Goal: Task Accomplishment & Management: Use online tool/utility

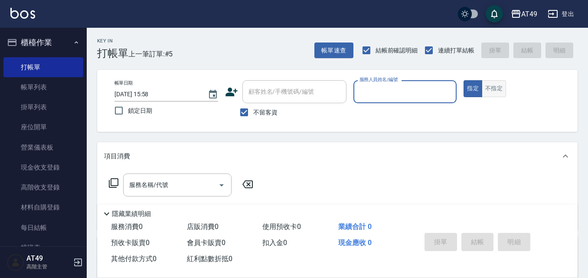
click at [490, 88] on button "不指定" at bounding box center [494, 88] width 24 height 17
click at [447, 92] on input "服務人員姓名/編號" at bounding box center [405, 91] width 96 height 15
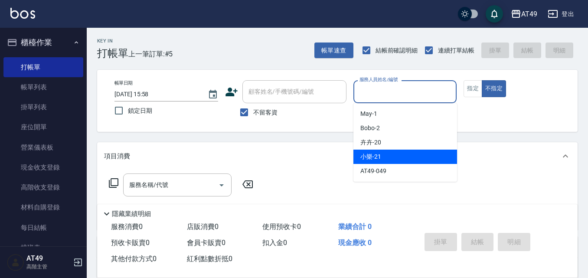
click at [402, 154] on div "小樂 -21" at bounding box center [405, 157] width 104 height 14
type input "小樂-21"
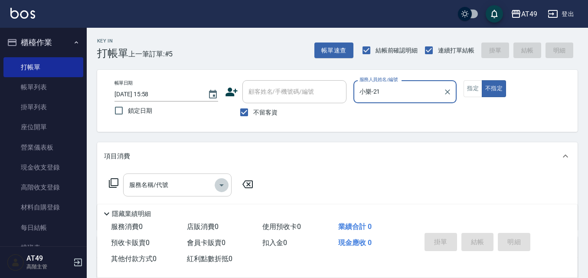
click at [217, 183] on icon "Open" at bounding box center [221, 185] width 10 height 10
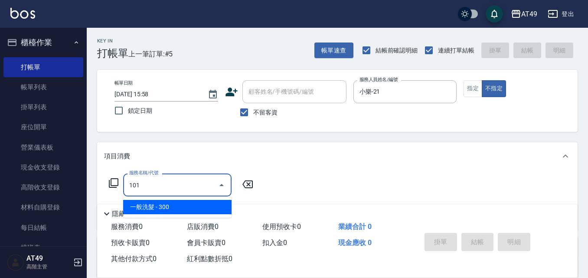
click at [183, 204] on span "一般洗髮 - 300" at bounding box center [177, 207] width 108 height 14
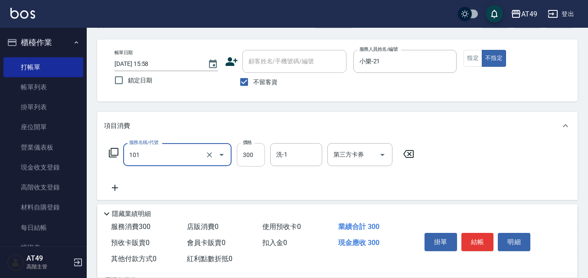
scroll to position [43, 0]
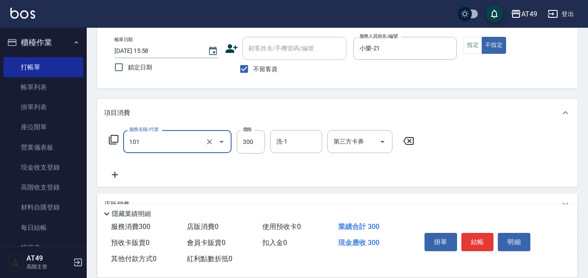
type input "一般洗髮(101)"
click at [114, 175] on icon at bounding box center [115, 175] width 6 height 6
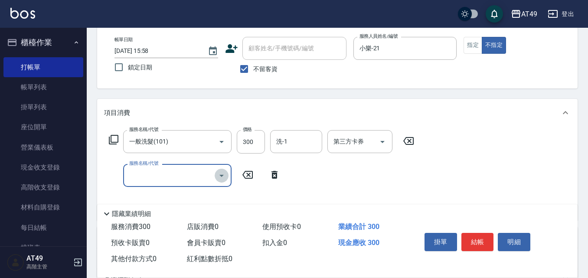
click at [221, 176] on icon "Open" at bounding box center [221, 176] width 4 height 2
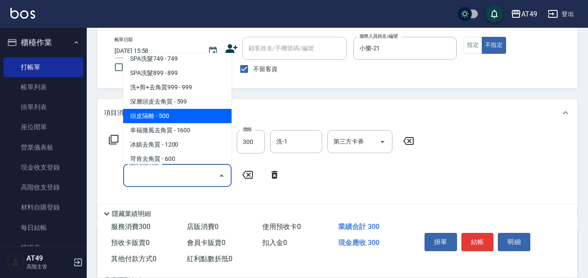
scroll to position [520, 0]
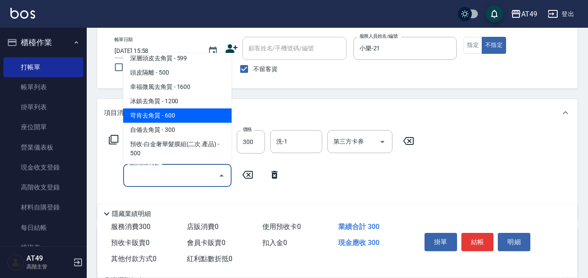
click at [199, 118] on span "苛肯去角質 - 600" at bounding box center [177, 115] width 108 height 14
type input "苛肯去角質(811)"
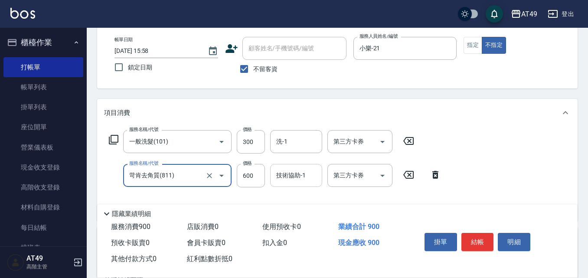
click at [307, 174] on input "技術協助-1" at bounding box center [296, 175] width 44 height 15
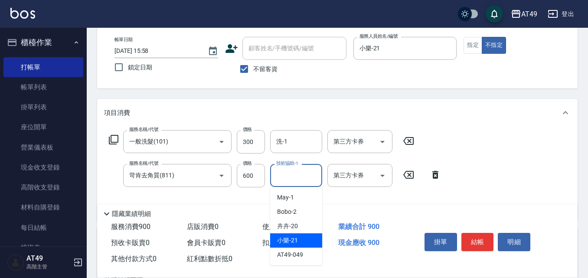
click at [299, 238] on div "小樂 -21" at bounding box center [296, 240] width 52 height 14
type input "小樂-21"
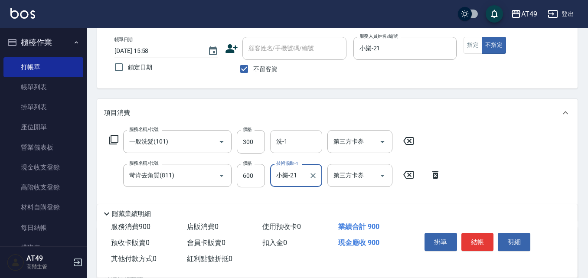
click at [304, 142] on input "洗-1" at bounding box center [296, 141] width 44 height 15
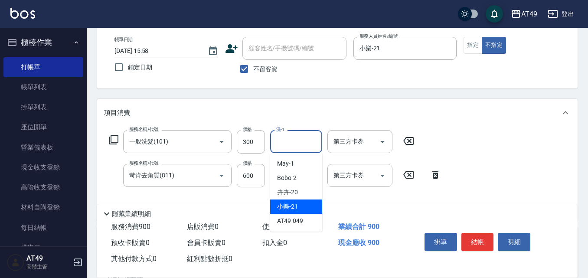
click at [306, 205] on div "小樂 -21" at bounding box center [296, 206] width 52 height 14
type input "小樂-21"
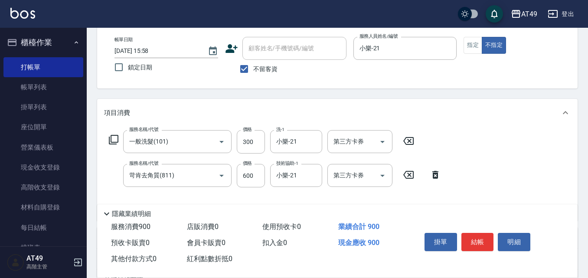
click at [398, 199] on div "服務名稱/代號 一般洗髮(101) 服務名稱/代號 價格 300 價格 洗-1 小樂-21 洗-1 第三方卡券 第三方卡券 服務名稱/代號 苛肯去角質(811…" at bounding box center [275, 172] width 342 height 84
click at [476, 239] on button "結帳" at bounding box center [477, 242] width 33 height 18
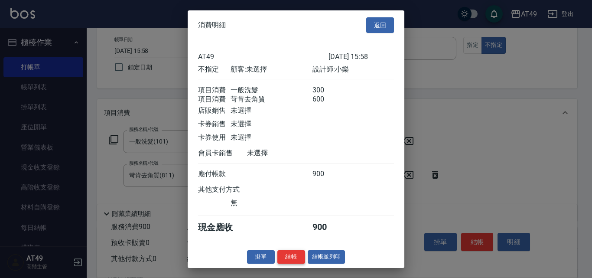
click at [292, 261] on button "結帳" at bounding box center [292, 256] width 28 height 13
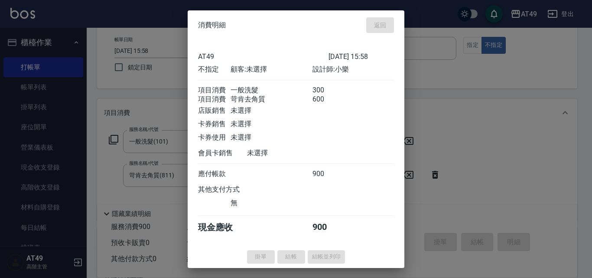
type input "[DATE] 16:54"
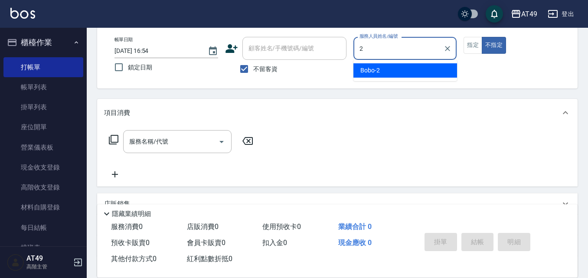
type input "Bobo-2"
type button "false"
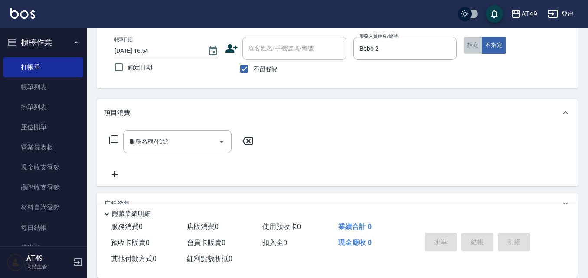
click at [475, 52] on button "指定" at bounding box center [473, 45] width 19 height 17
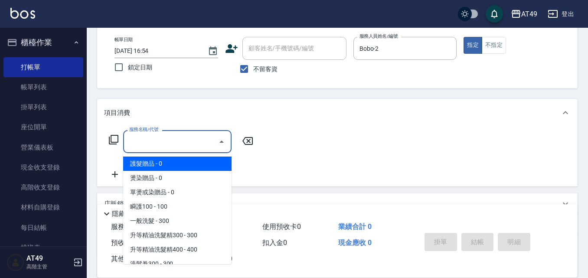
click at [150, 142] on input "服務名稱/代號" at bounding box center [171, 141] width 88 height 15
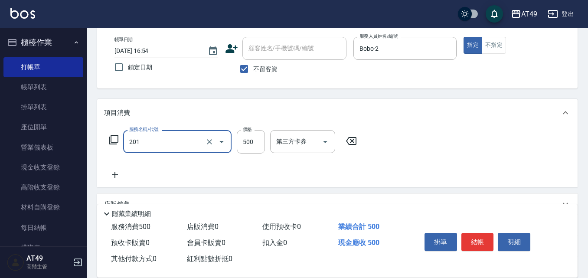
type input "精緻剪髮(201)"
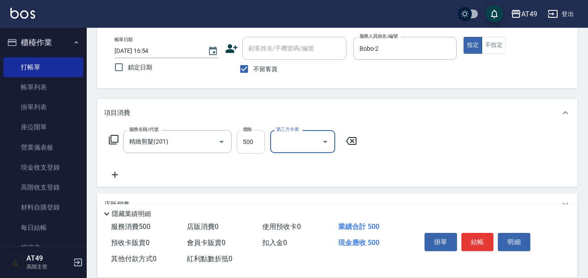
click at [249, 142] on input "500" at bounding box center [251, 141] width 28 height 23
type input "350"
click at [473, 237] on button "結帳" at bounding box center [477, 242] width 33 height 18
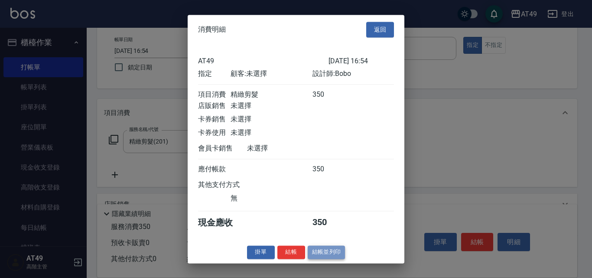
click at [308, 259] on button "結帳並列印" at bounding box center [327, 251] width 38 height 13
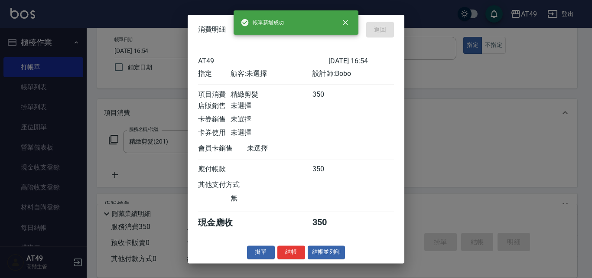
type input "[DATE] 17:27"
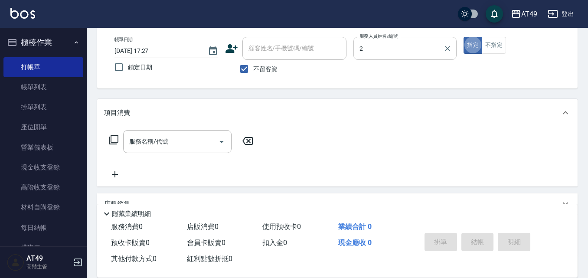
type input "Bobo-2"
type button "true"
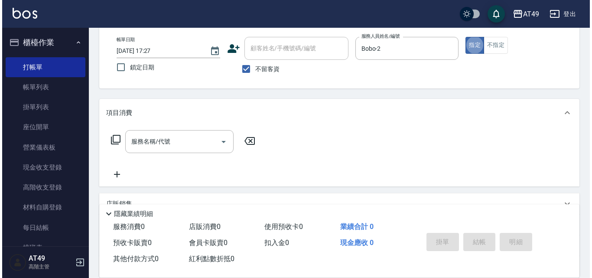
scroll to position [0, 0]
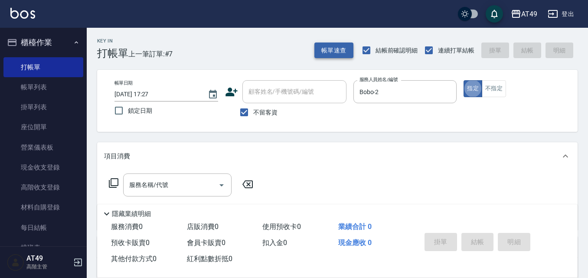
click at [329, 53] on button "帳單速查" at bounding box center [333, 50] width 39 height 16
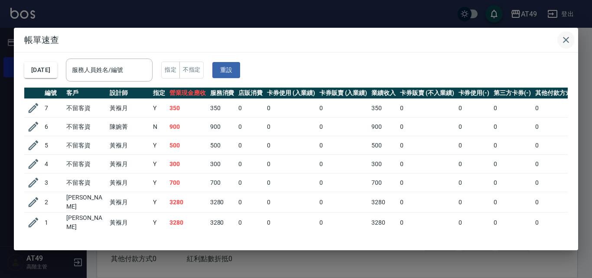
click at [569, 44] on icon "button" at bounding box center [566, 40] width 10 height 10
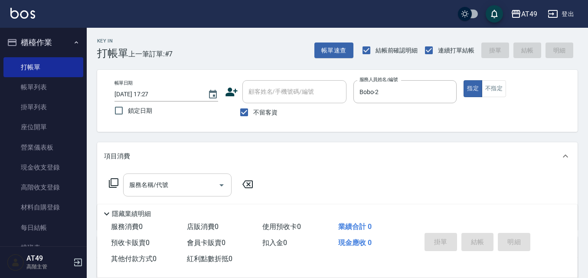
click at [154, 184] on div "服務名稱/代號 服務名稱/代號" at bounding box center [177, 184] width 108 height 23
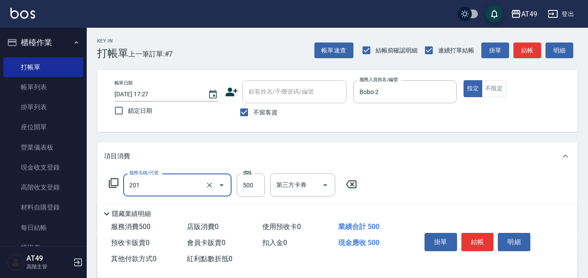
type input "精緻剪髮(201)"
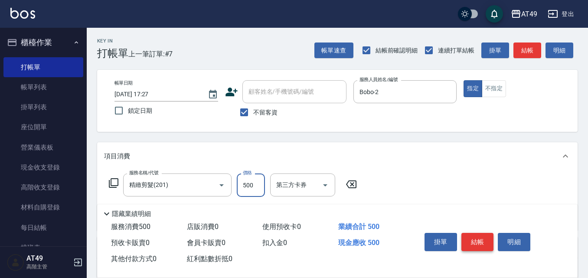
click at [476, 240] on button "結帳" at bounding box center [477, 242] width 33 height 18
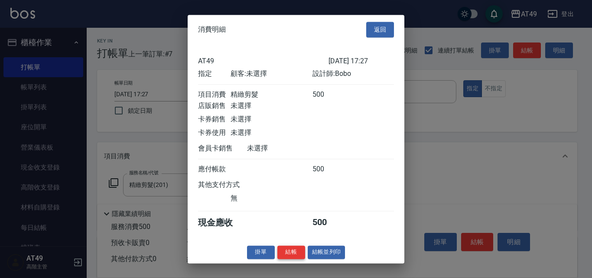
click at [287, 255] on button "結帳" at bounding box center [292, 251] width 28 height 13
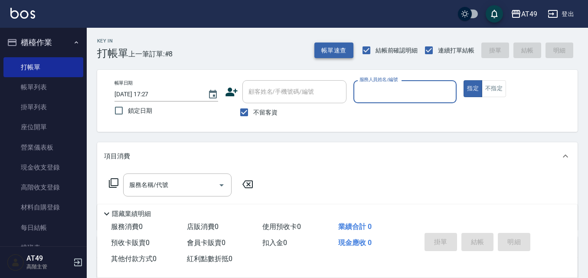
click at [330, 52] on button "帳單速查" at bounding box center [333, 50] width 39 height 16
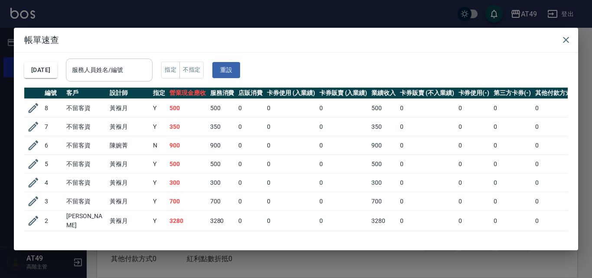
click at [136, 64] on input "服務人員姓名/編號" at bounding box center [109, 69] width 79 height 15
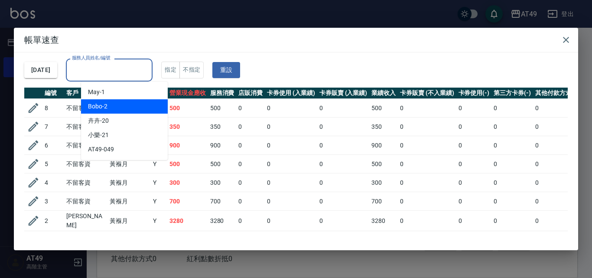
click at [126, 113] on div "Bobo -2" at bounding box center [124, 106] width 87 height 14
type input "Bobo-2"
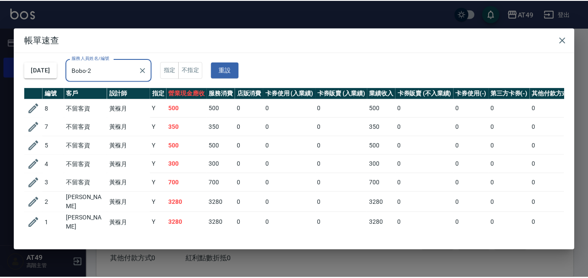
scroll to position [16, 0]
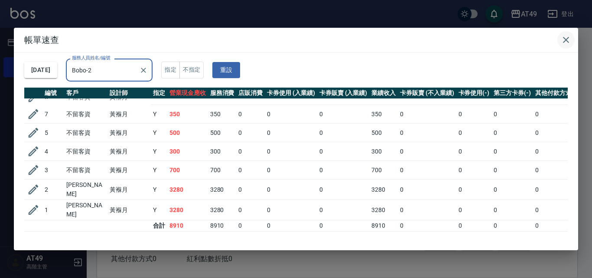
click at [565, 41] on icon "button" at bounding box center [566, 40] width 10 height 10
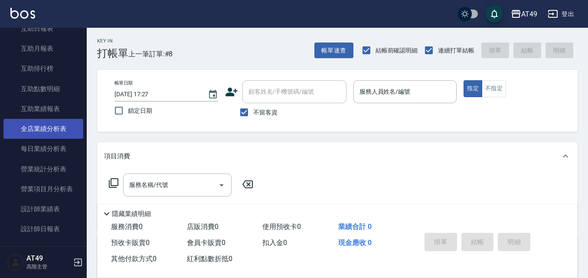
scroll to position [477, 0]
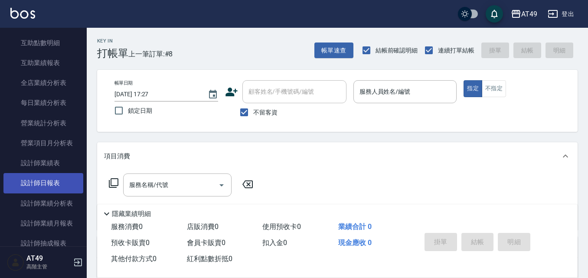
click at [33, 181] on link "設計師日報表" at bounding box center [43, 183] width 80 height 20
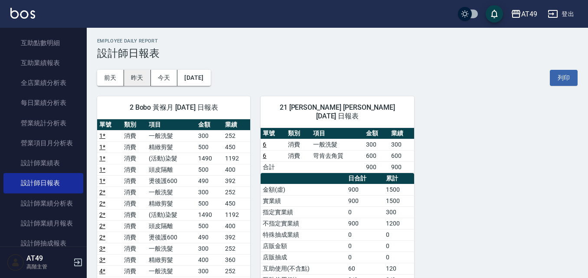
click at [138, 82] on button "昨天" at bounding box center [137, 78] width 27 height 16
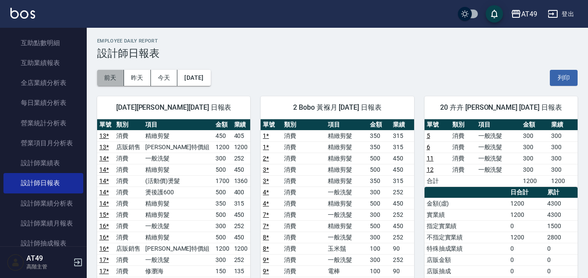
click at [108, 73] on button "前天" at bounding box center [110, 78] width 27 height 16
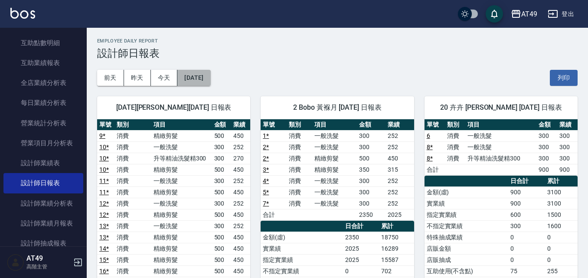
click at [191, 80] on button "[DATE]" at bounding box center [193, 78] width 33 height 16
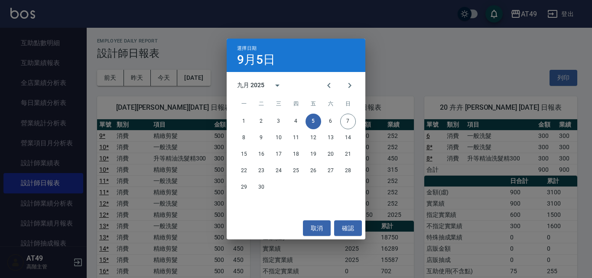
click at [422, 49] on div "選擇日期 [DATE] 九月 2025 一 二 三 四 五 六 日 1 2 3 4 5 6 7 8 9 10 11 12 13 14 15 16 17 18 …" at bounding box center [296, 139] width 592 height 278
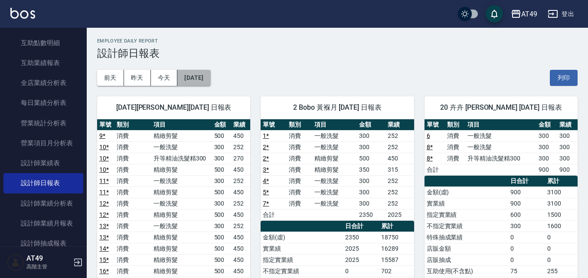
click at [210, 81] on button "[DATE]" at bounding box center [193, 78] width 33 height 16
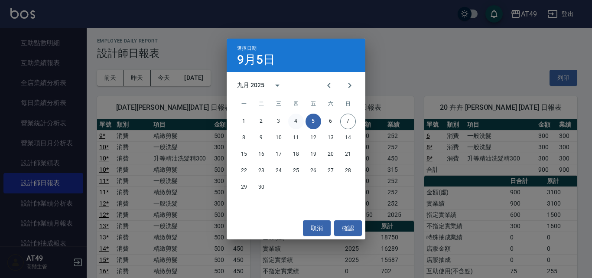
click at [292, 122] on button "4" at bounding box center [296, 122] width 16 height 16
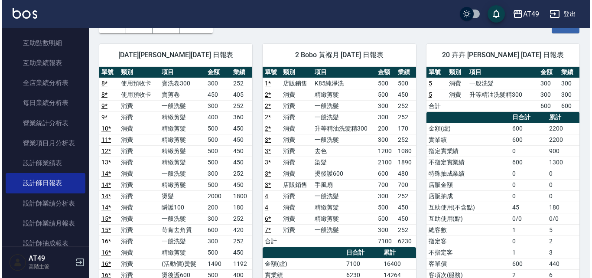
scroll to position [43, 0]
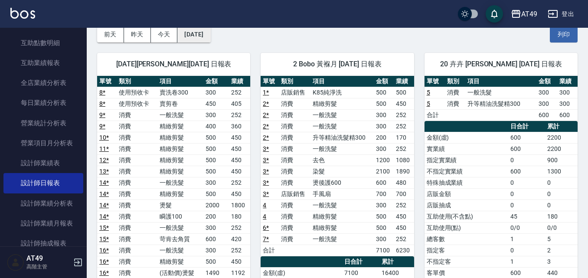
click at [201, 33] on button "[DATE]" at bounding box center [193, 34] width 33 height 16
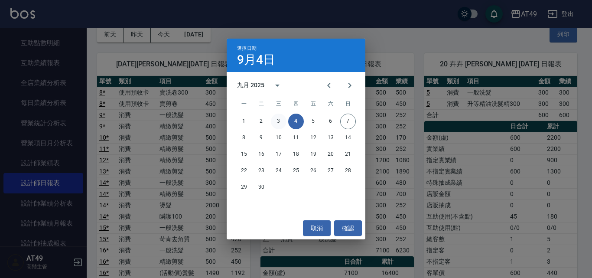
click at [278, 119] on button "3" at bounding box center [279, 122] width 16 height 16
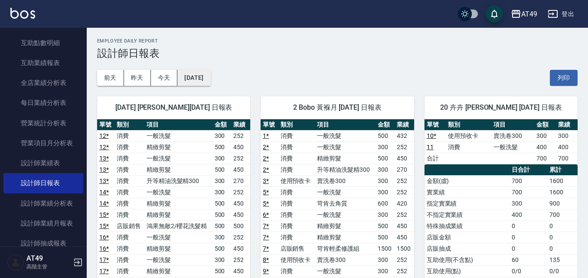
click at [210, 81] on button "[DATE]" at bounding box center [193, 78] width 33 height 16
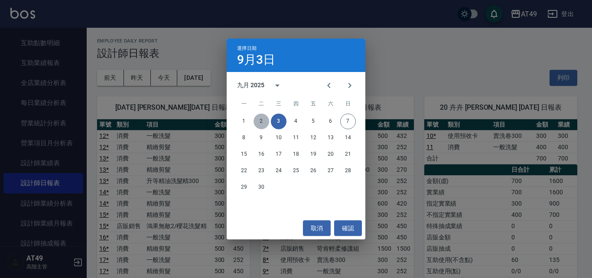
click at [259, 120] on button "2" at bounding box center [262, 122] width 16 height 16
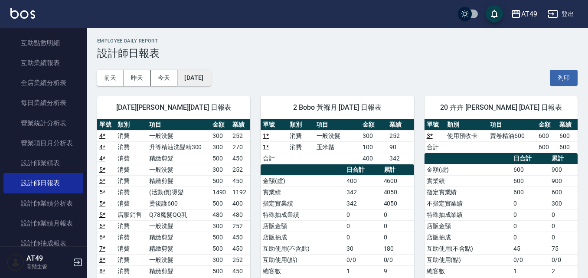
click at [207, 79] on button "[DATE]" at bounding box center [193, 78] width 33 height 16
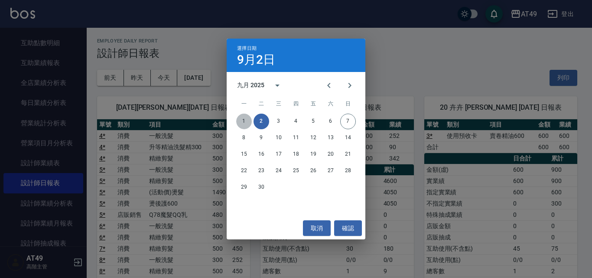
click at [245, 116] on button "1" at bounding box center [244, 122] width 16 height 16
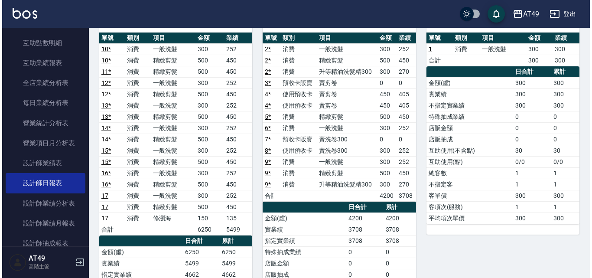
scroll to position [43, 0]
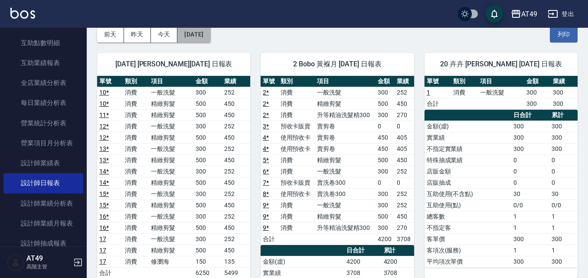
click at [210, 38] on button "[DATE]" at bounding box center [193, 34] width 33 height 16
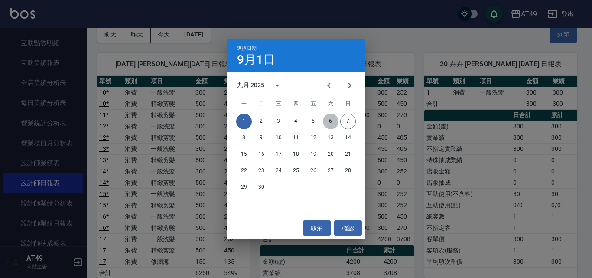
click at [329, 119] on button "6" at bounding box center [331, 122] width 16 height 16
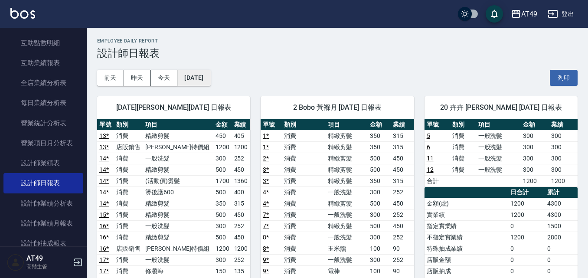
click at [207, 75] on button "[DATE]" at bounding box center [193, 78] width 33 height 16
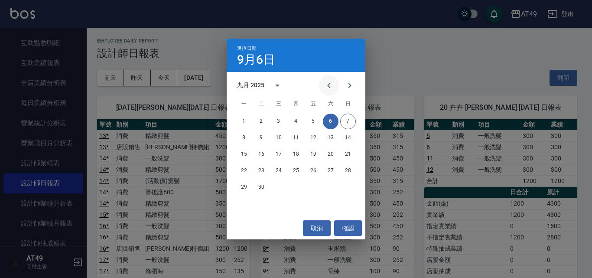
click at [325, 84] on icon "Previous month" at bounding box center [329, 85] width 10 height 10
click at [276, 139] on button "6" at bounding box center [279, 138] width 16 height 16
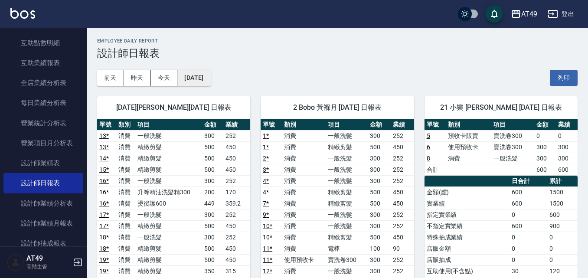
click at [206, 77] on button "[DATE]" at bounding box center [193, 78] width 33 height 16
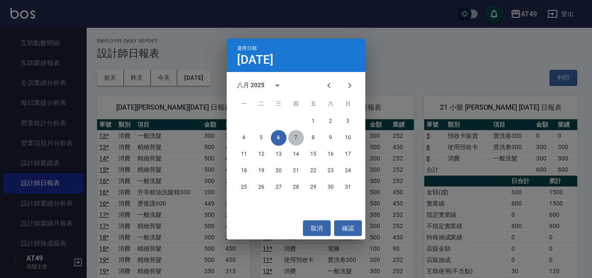
click at [294, 136] on button "7" at bounding box center [296, 138] width 16 height 16
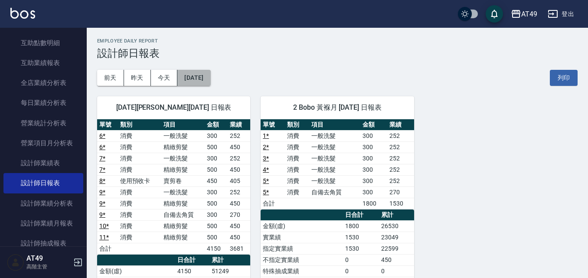
click at [204, 76] on button "[DATE]" at bounding box center [193, 78] width 33 height 16
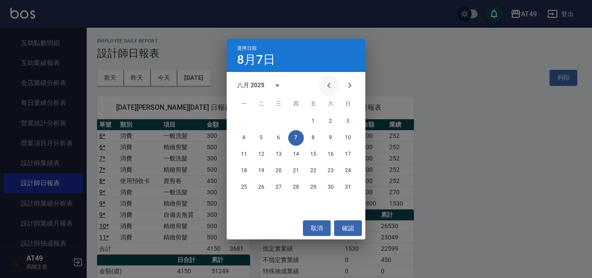
click at [329, 87] on icon "Previous month" at bounding box center [329, 85] width 10 height 10
click at [351, 225] on button "確認" at bounding box center [348, 228] width 28 height 16
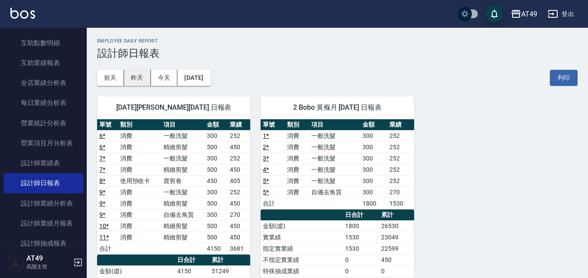
click at [135, 76] on button "昨天" at bounding box center [137, 78] width 27 height 16
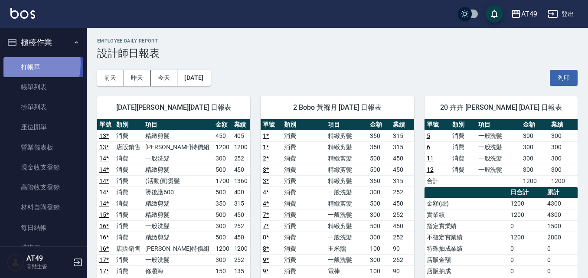
click at [20, 64] on link "打帳單" at bounding box center [43, 67] width 80 height 20
